Goal: Find specific page/section: Find specific page/section

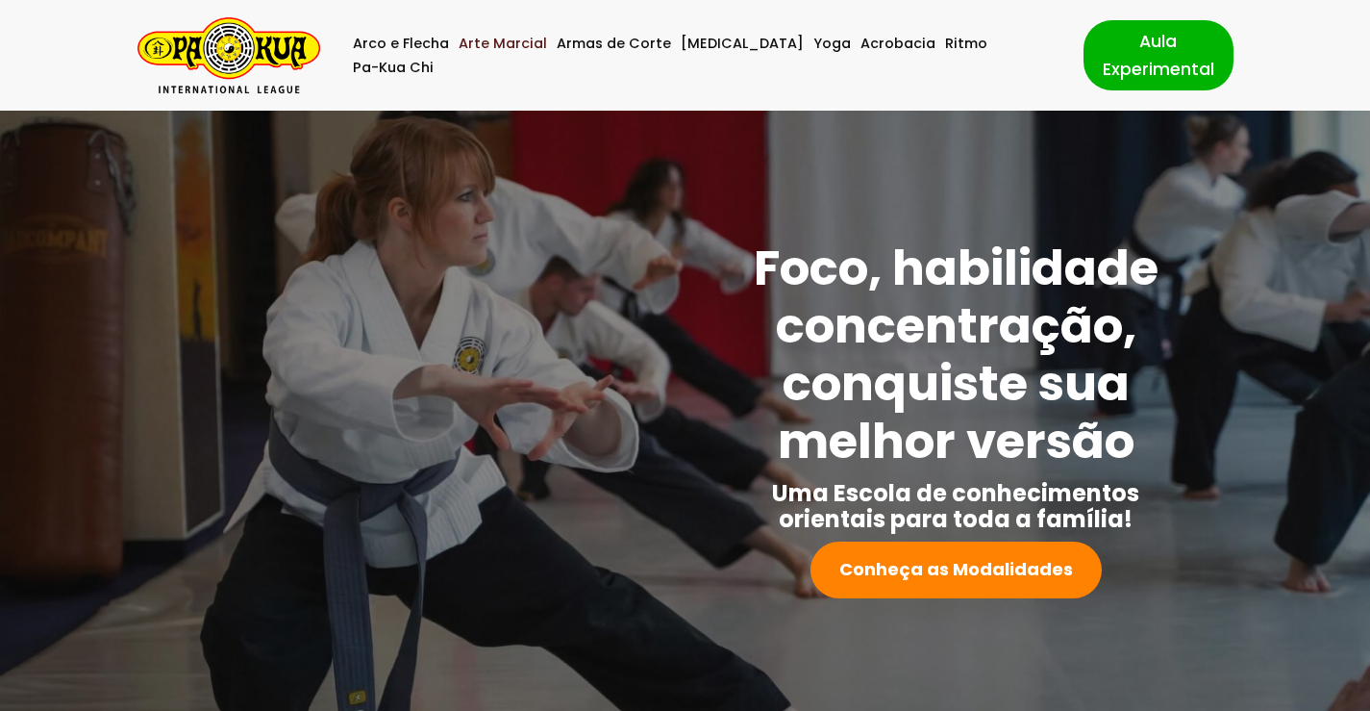
click at [499, 56] on link "Arte Marcial" at bounding box center [503, 44] width 88 height 24
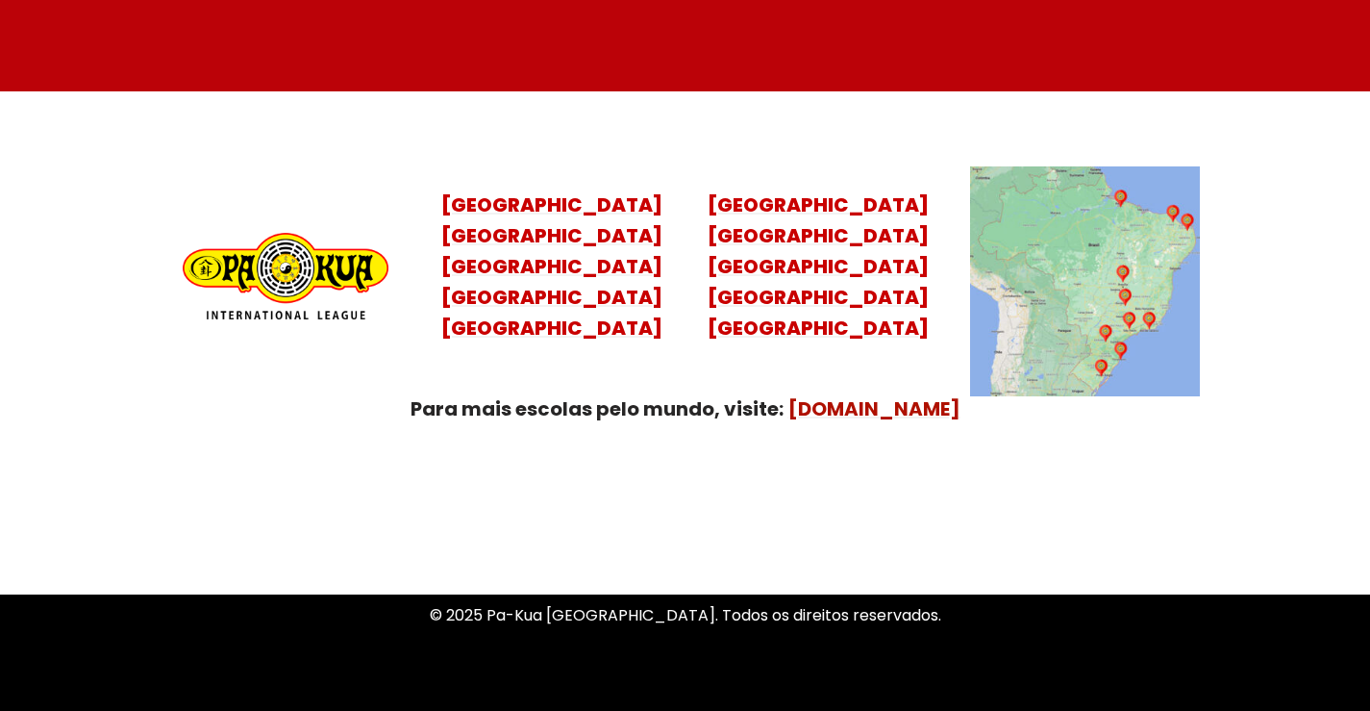
scroll to position [7778, 0]
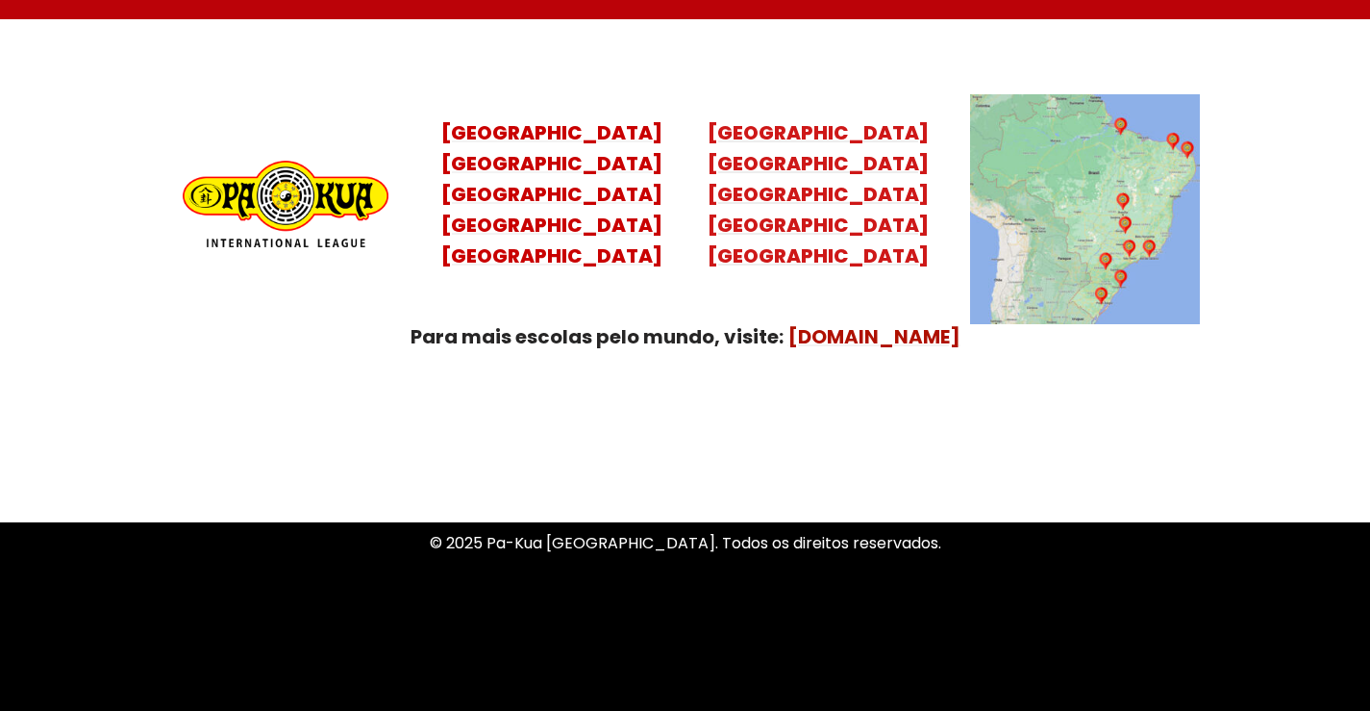
click at [771, 197] on mark "[GEOGRAPHIC_DATA] [GEOGRAPHIC_DATA]" at bounding box center [818, 225] width 221 height 88
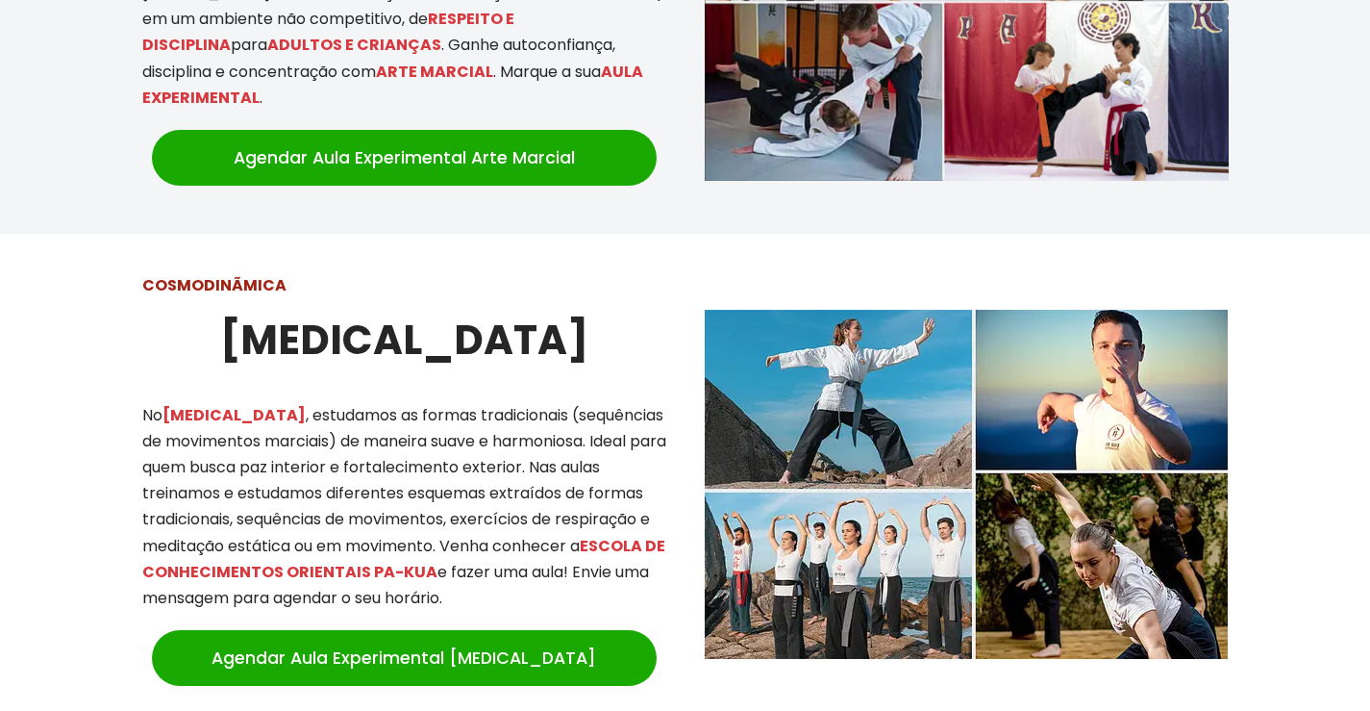
scroll to position [1586, 0]
